Goal: Task Accomplishment & Management: Complete application form

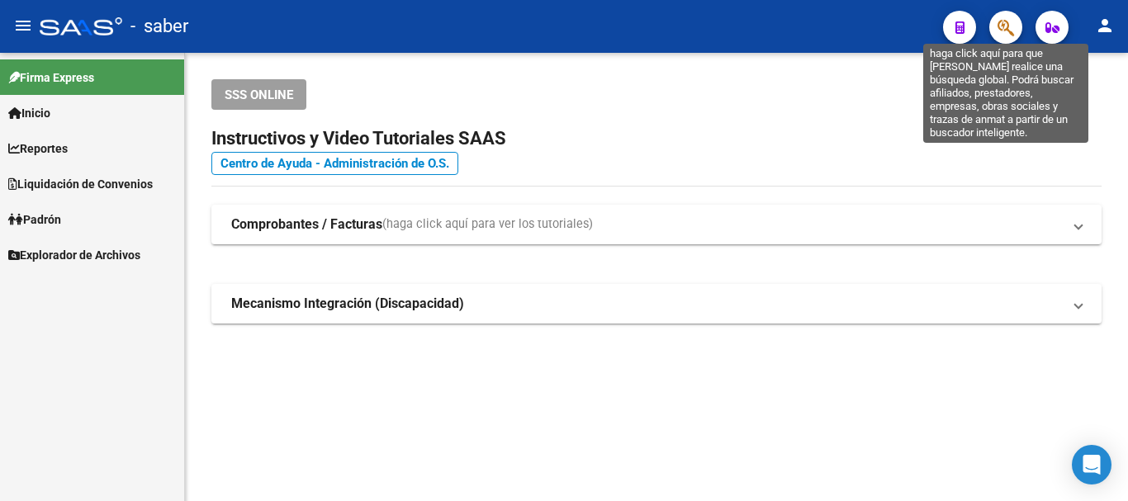
click at [1001, 18] on icon "button" at bounding box center [1006, 27] width 17 height 19
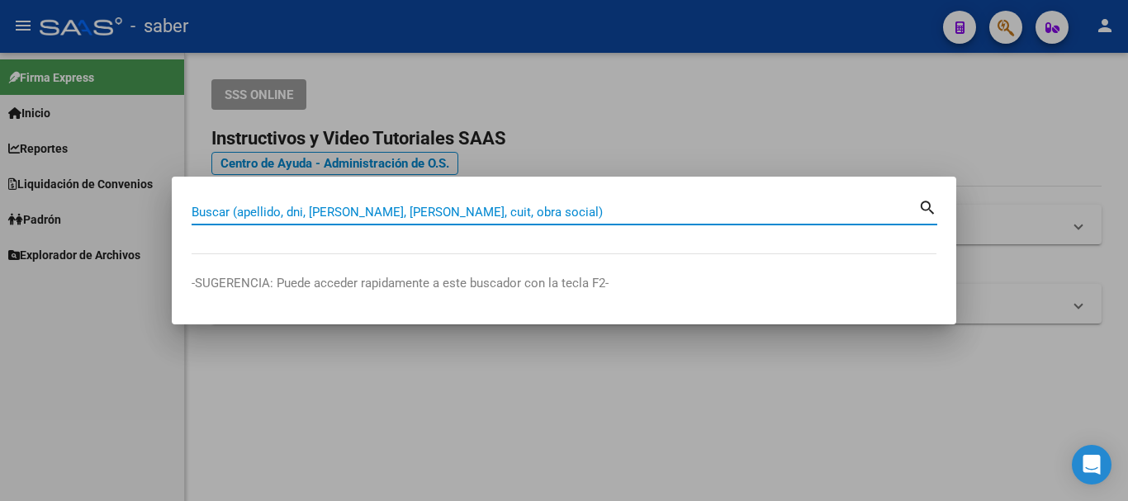
click at [487, 210] on input "Buscar (apellido, dni, [PERSON_NAME], [PERSON_NAME], cuit, obra social)" at bounding box center [555, 212] width 727 height 15
paste input "20301468416"
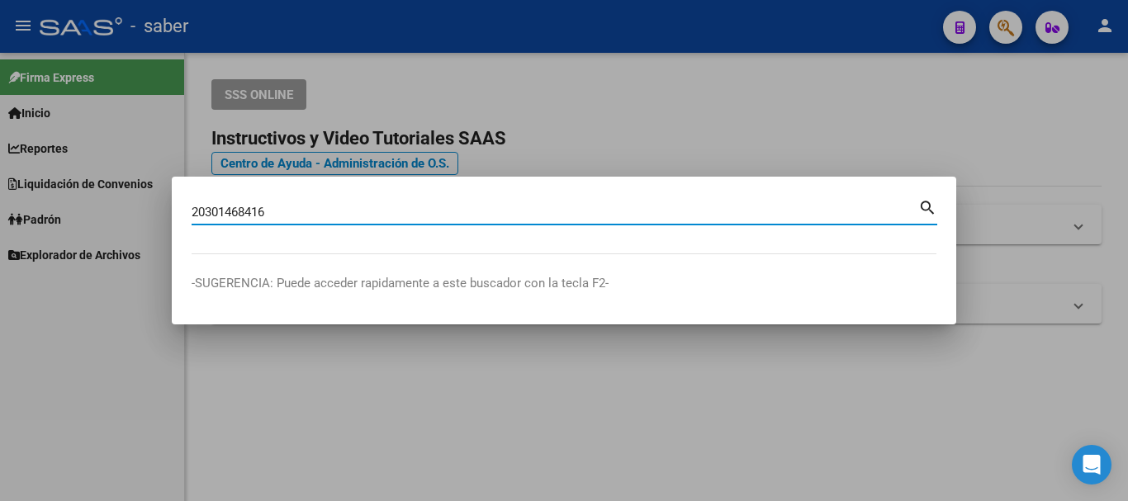
type input "20301468416"
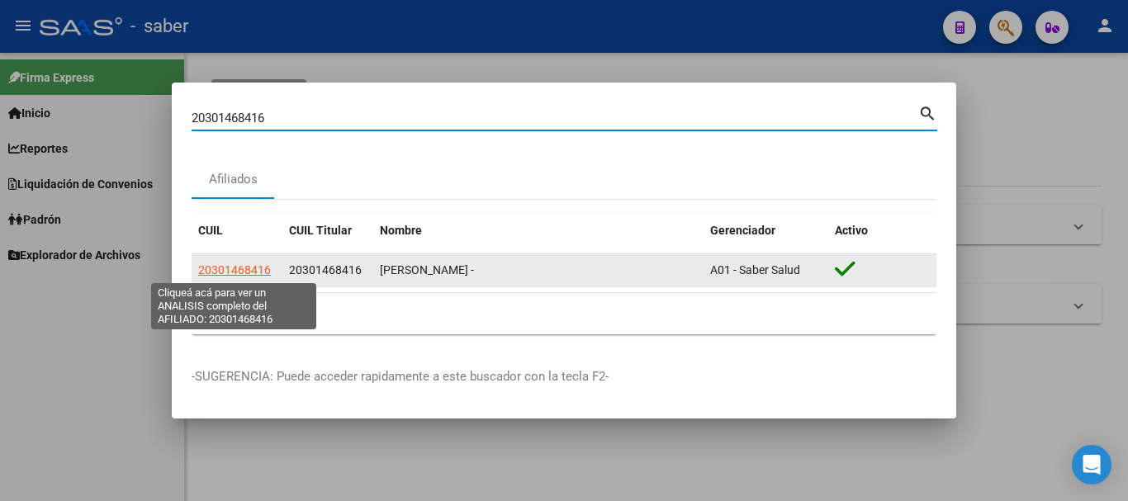
click at [212, 268] on span "20301468416" at bounding box center [234, 270] width 73 height 13
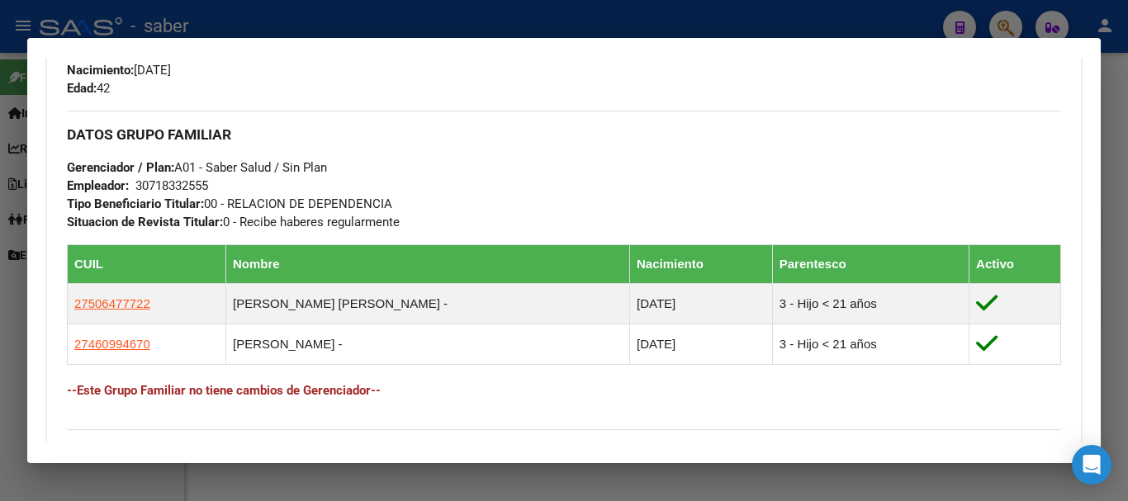
scroll to position [743, 0]
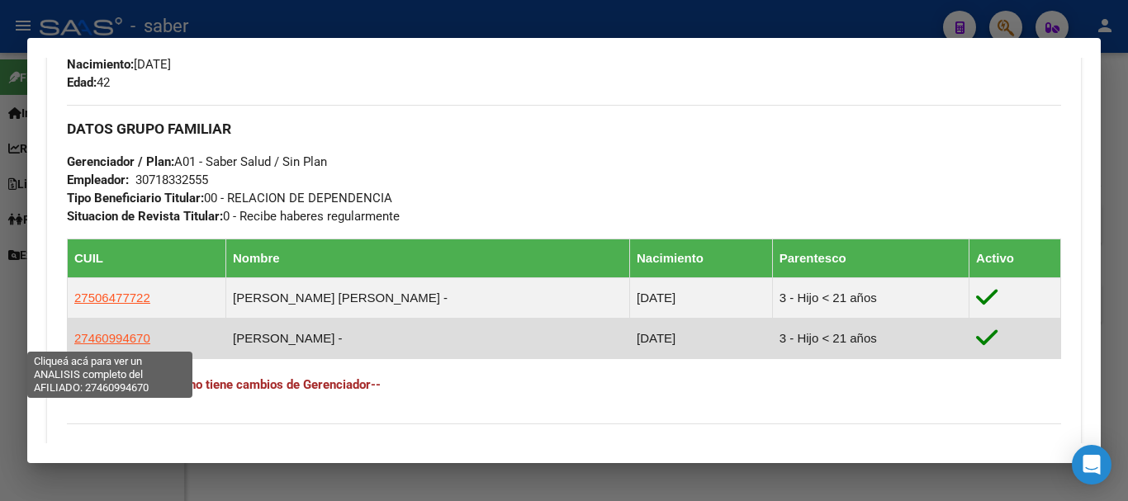
click at [126, 342] on span "27460994670" at bounding box center [112, 338] width 76 height 14
type textarea "27460994670"
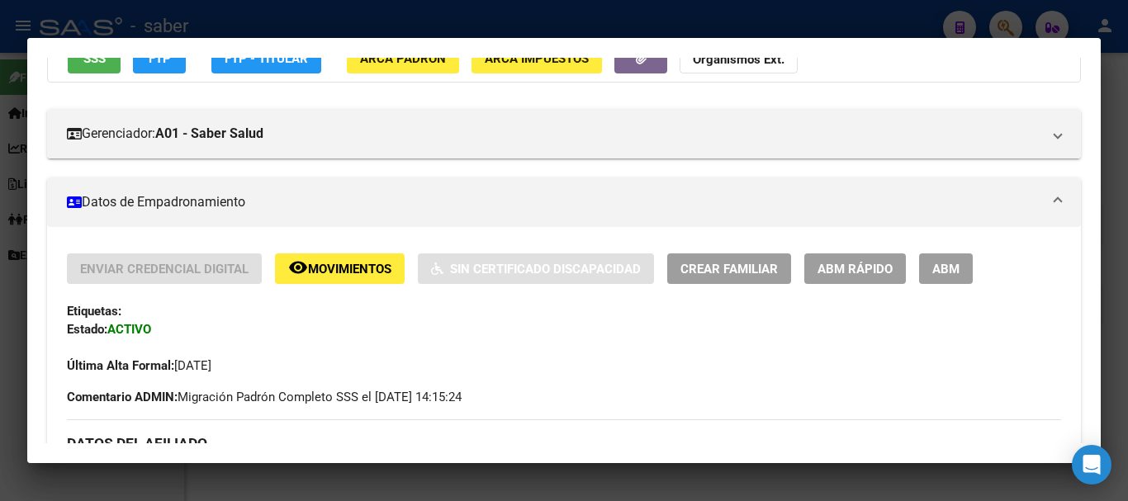
scroll to position [165, 0]
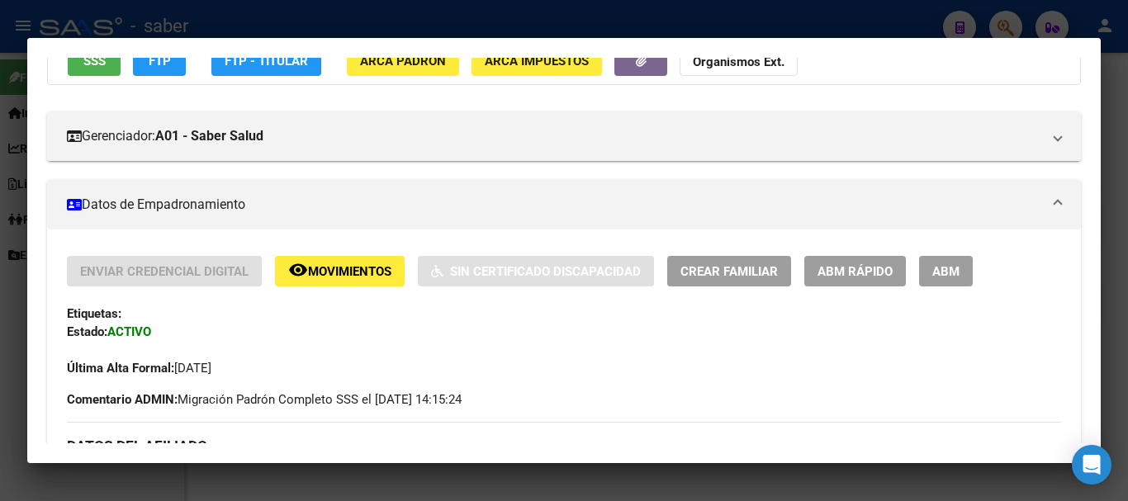
click at [846, 266] on span "ABM Rápido" at bounding box center [855, 271] width 75 height 15
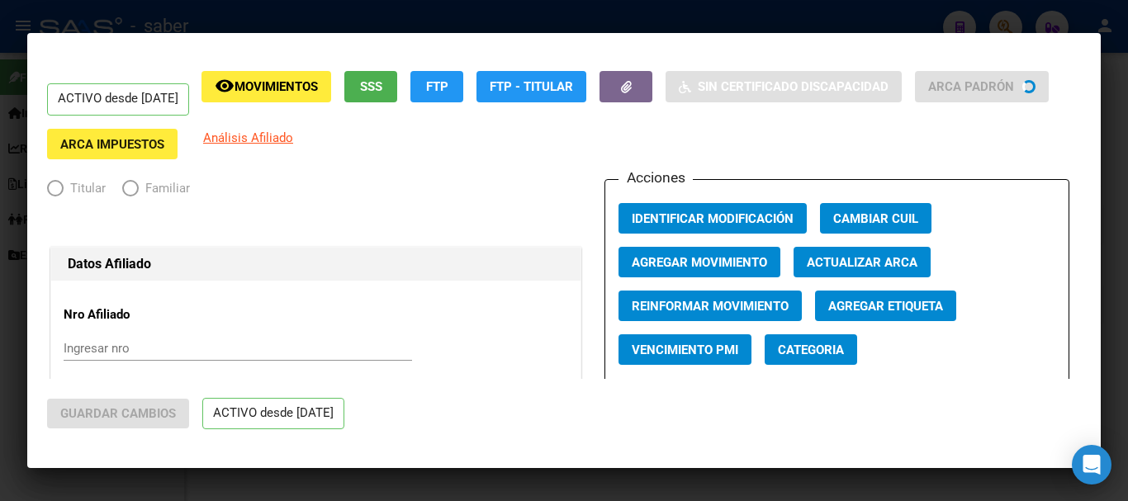
radio input "true"
type input "30-71833255-5"
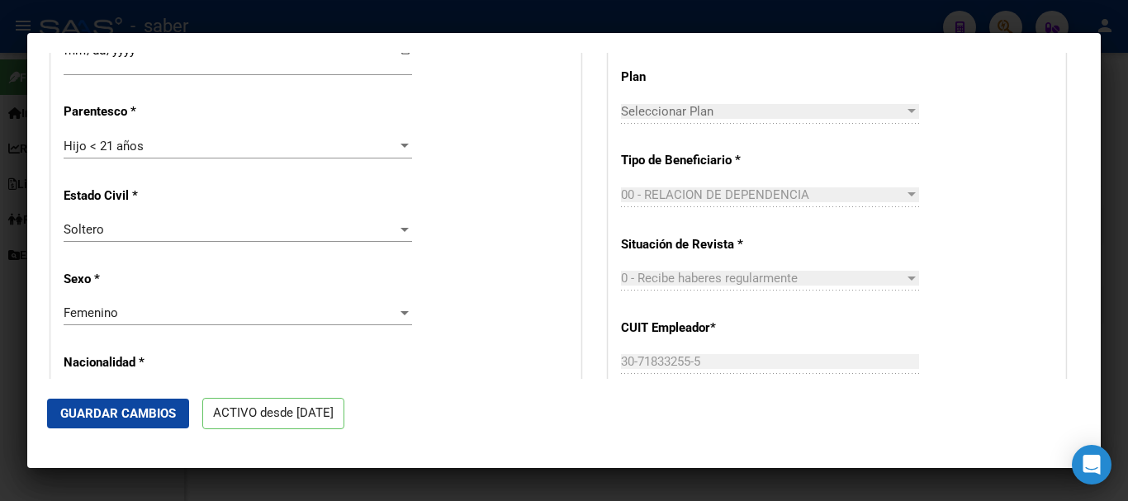
scroll to position [826, 0]
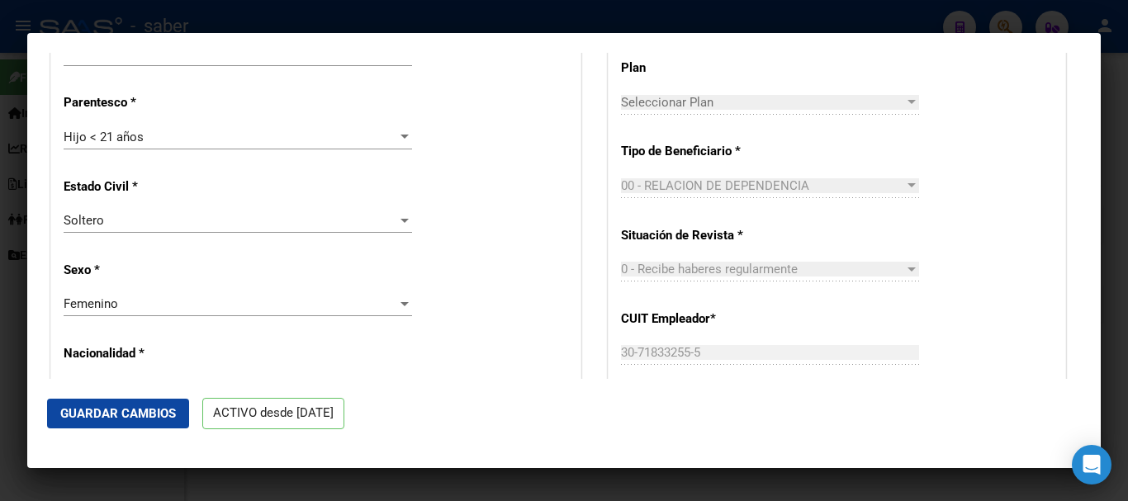
click at [401, 138] on div at bounding box center [405, 137] width 8 height 4
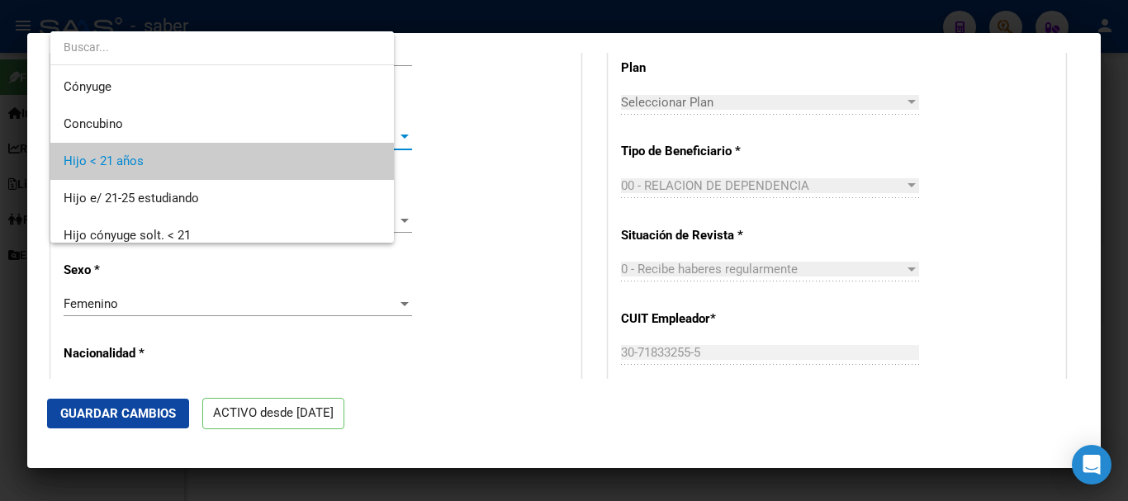
scroll to position [25, 0]
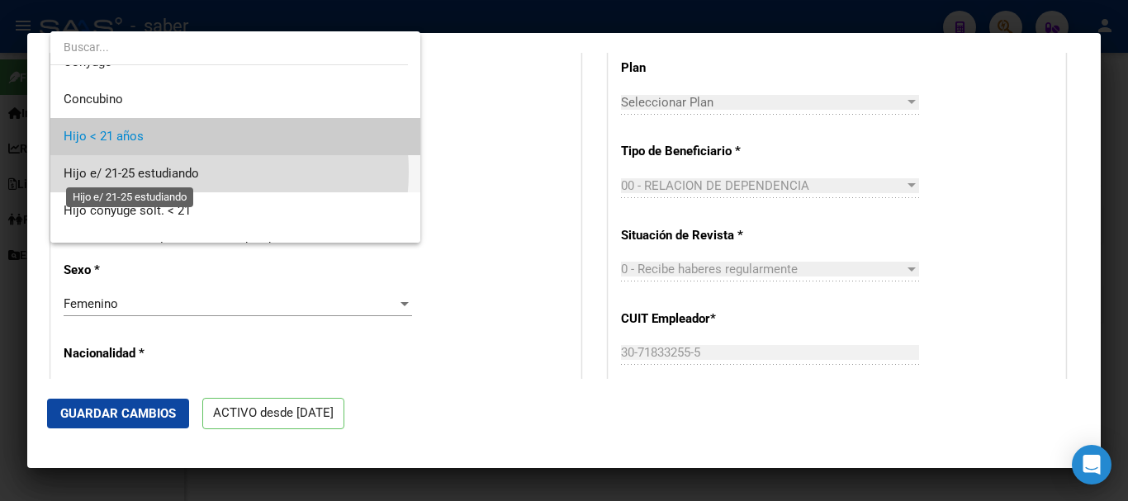
click at [179, 172] on span "Hijo e/ 21-25 estudiando" at bounding box center [131, 173] width 135 height 15
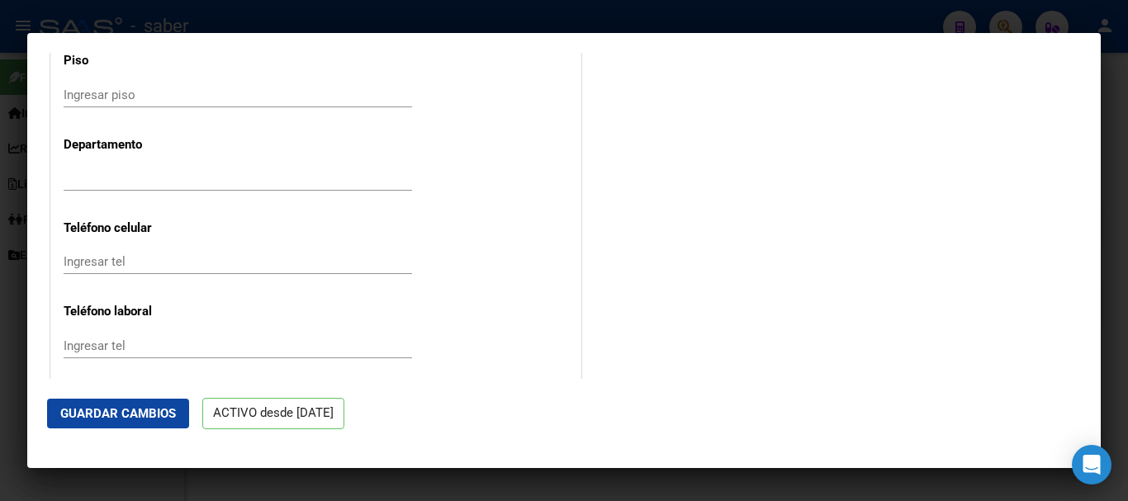
scroll to position [2148, 0]
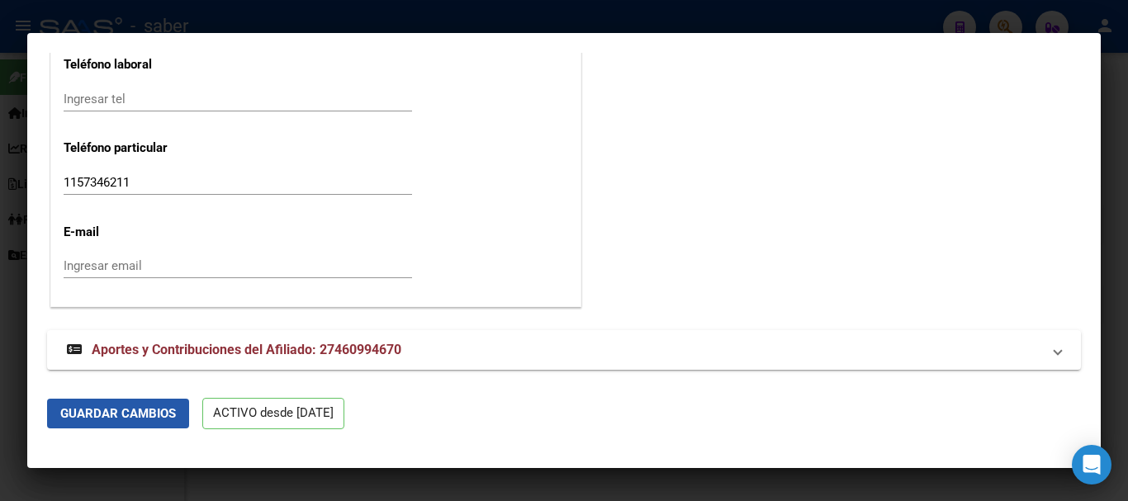
click at [88, 408] on span "Guardar Cambios" at bounding box center [118, 413] width 116 height 15
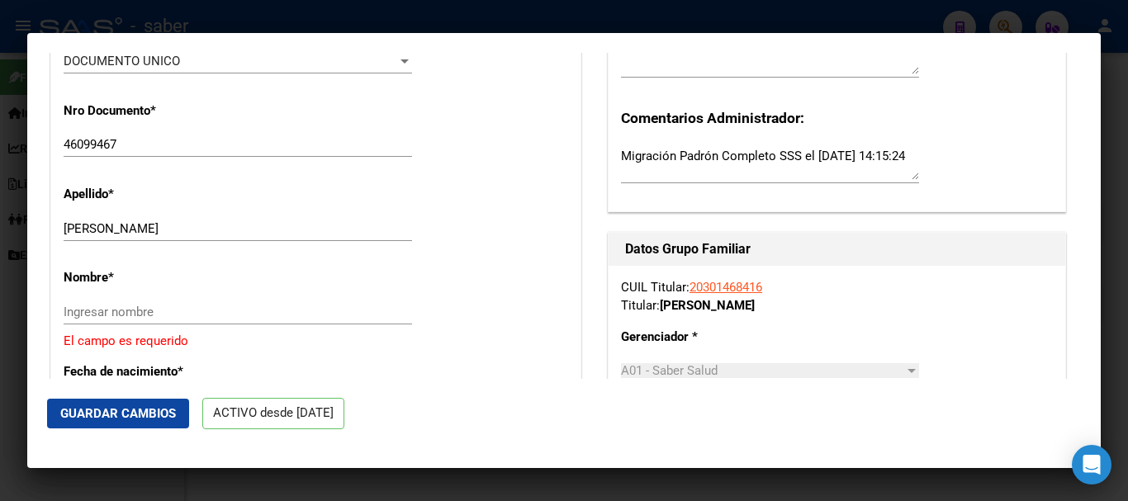
scroll to position [496, 0]
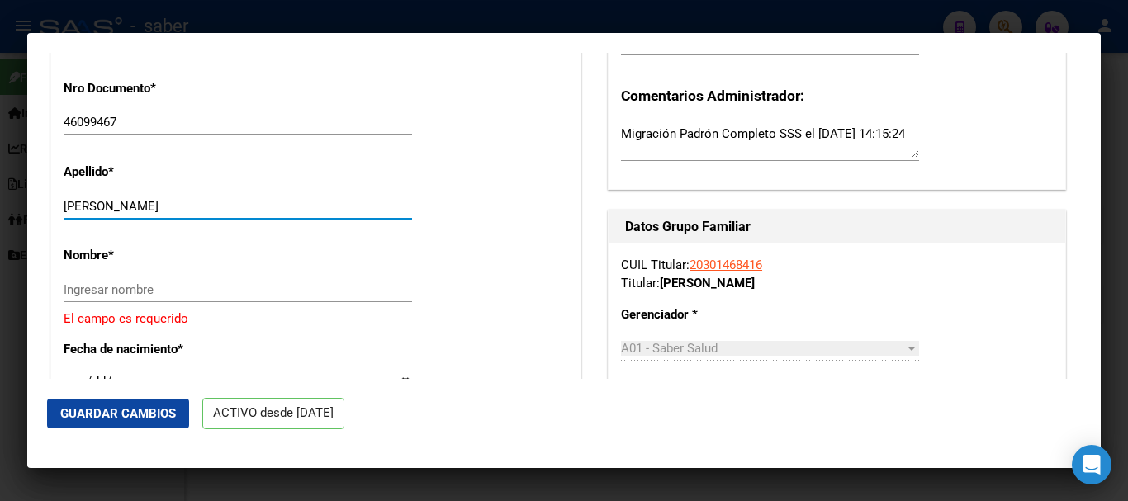
drag, startPoint x: 164, startPoint y: 203, endPoint x: 245, endPoint y: 205, distance: 80.1
click at [245, 205] on input "[PERSON_NAME]" at bounding box center [238, 206] width 349 height 15
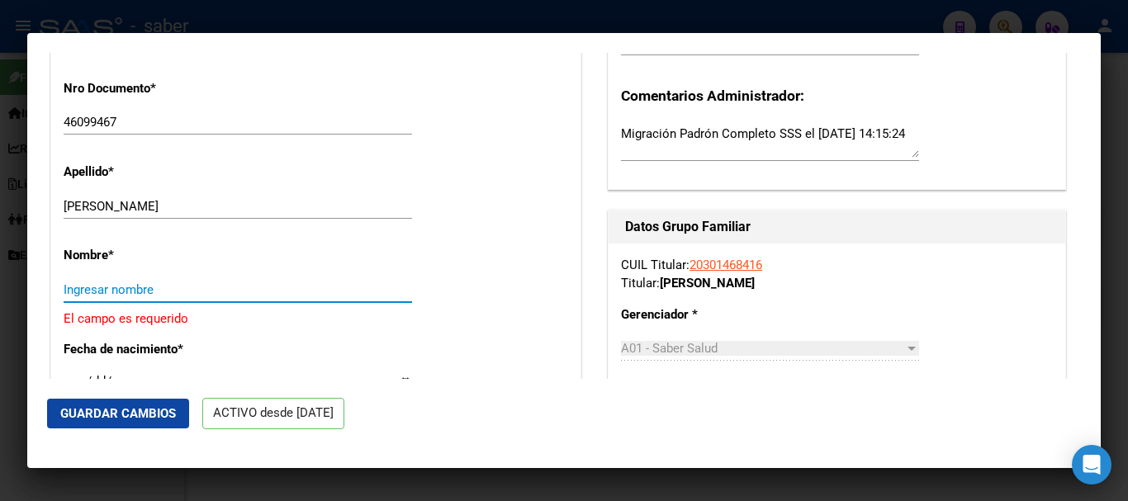
paste input "[PERSON_NAME]"
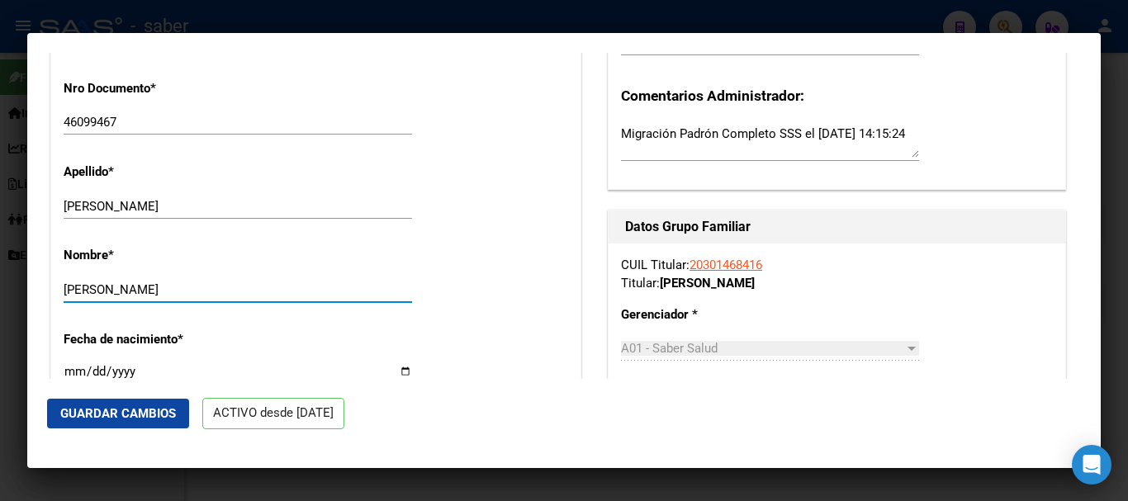
type input "[PERSON_NAME]"
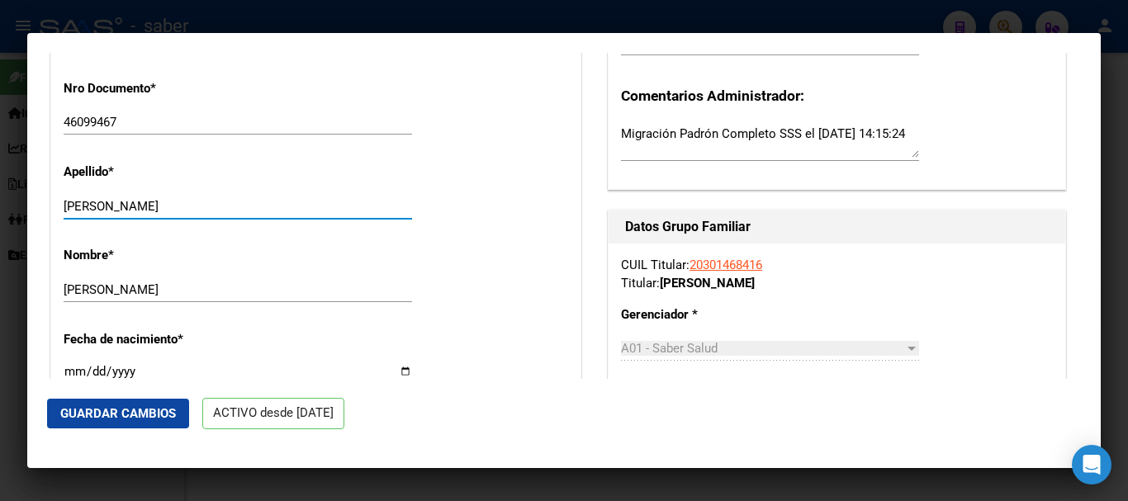
click at [264, 203] on input "[PERSON_NAME]" at bounding box center [238, 206] width 349 height 15
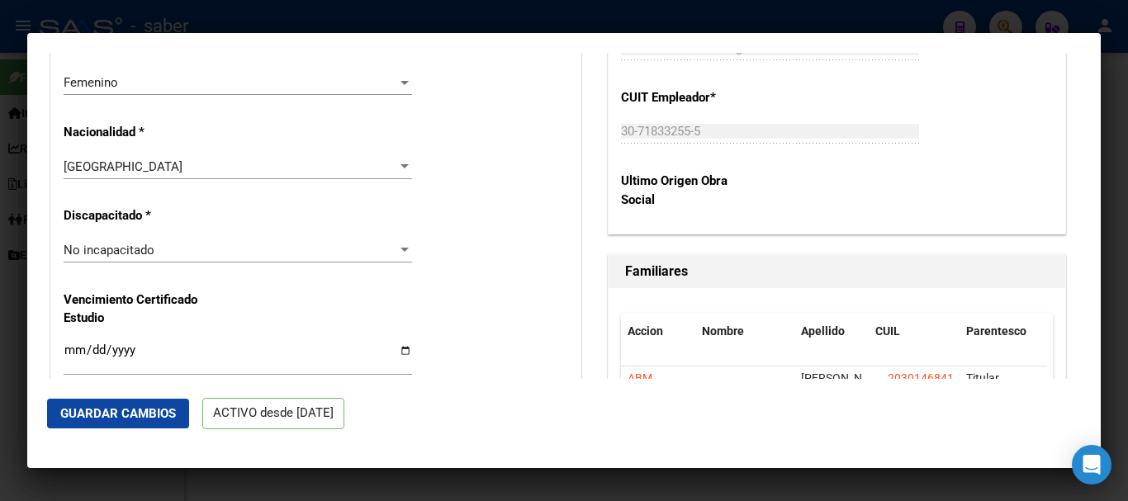
scroll to position [1156, 0]
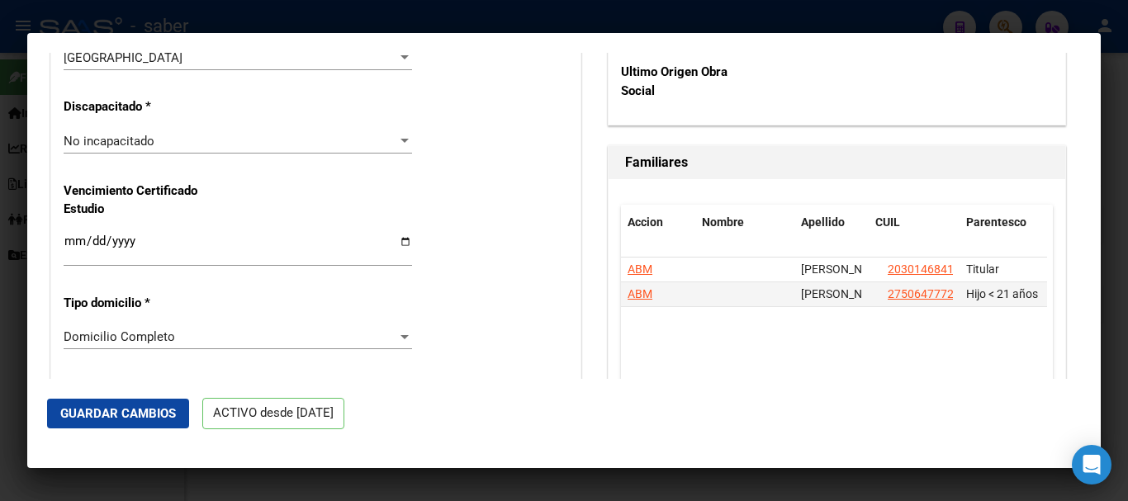
type input "[PERSON_NAME]"
click at [117, 421] on button "Guardar Cambios" at bounding box center [118, 414] width 142 height 30
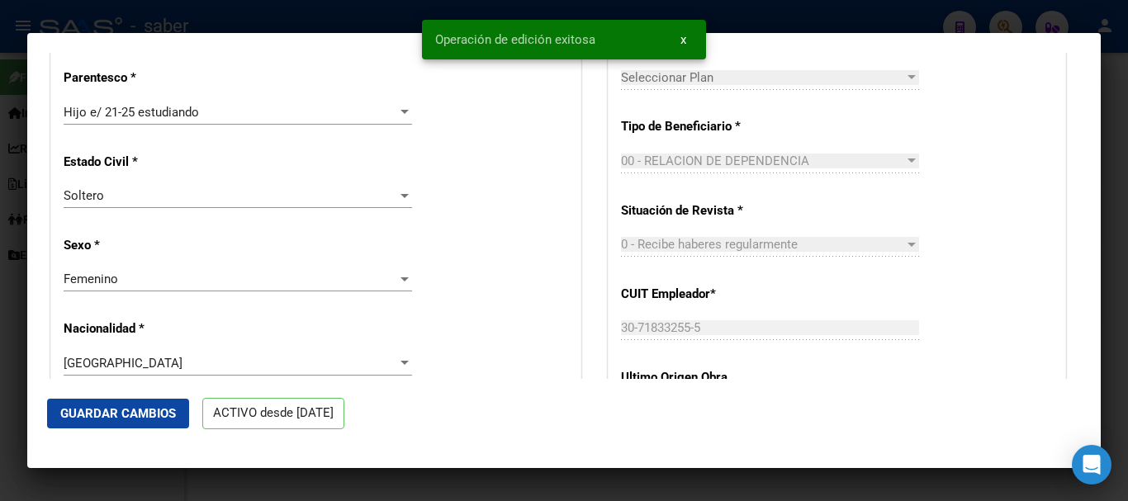
scroll to position [826, 0]
